Goal: Task Accomplishment & Management: Manage account settings

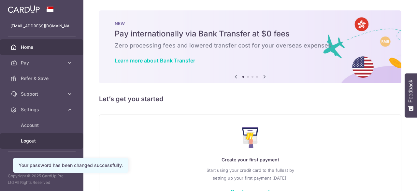
click at [29, 142] on span "Logout" at bounding box center [42, 141] width 43 height 7
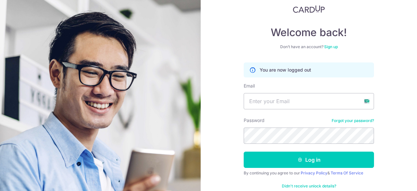
scroll to position [43, 0]
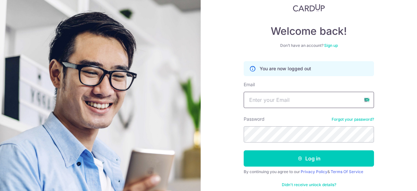
click at [304, 100] on input "Email" at bounding box center [309, 100] width 130 height 16
click at [264, 108] on input "[EMAIL_ADDRESS][DOMAIN_NAME]" at bounding box center [309, 100] width 130 height 16
type input "[EMAIL_ADDRESS][DOMAIN_NAME]"
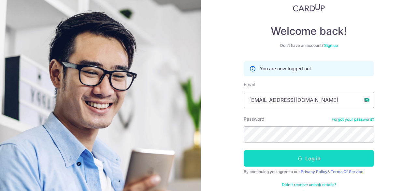
click at [289, 157] on button "Log in" at bounding box center [309, 158] width 130 height 16
